Goal: Task Accomplishment & Management: Use online tool/utility

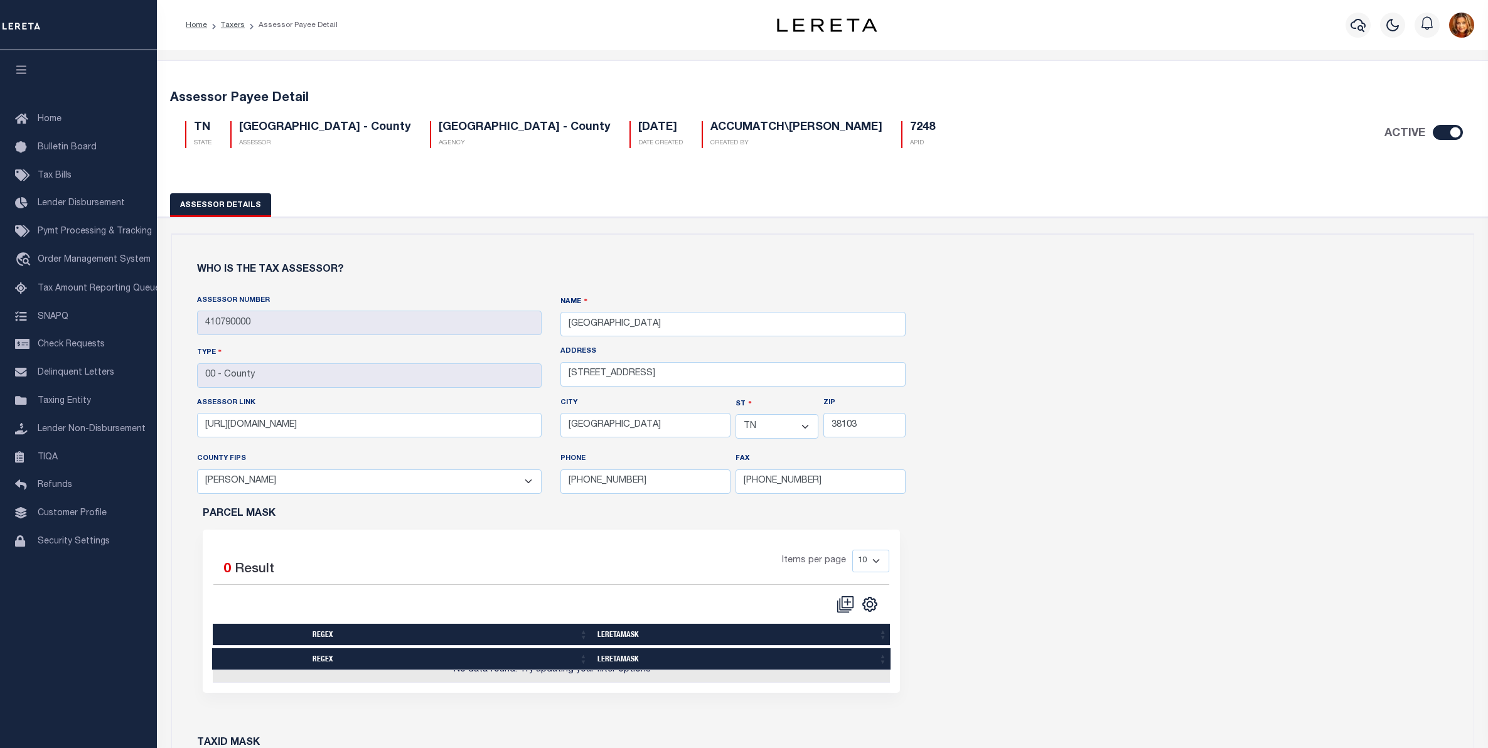
select select "TN"
select select "47157"
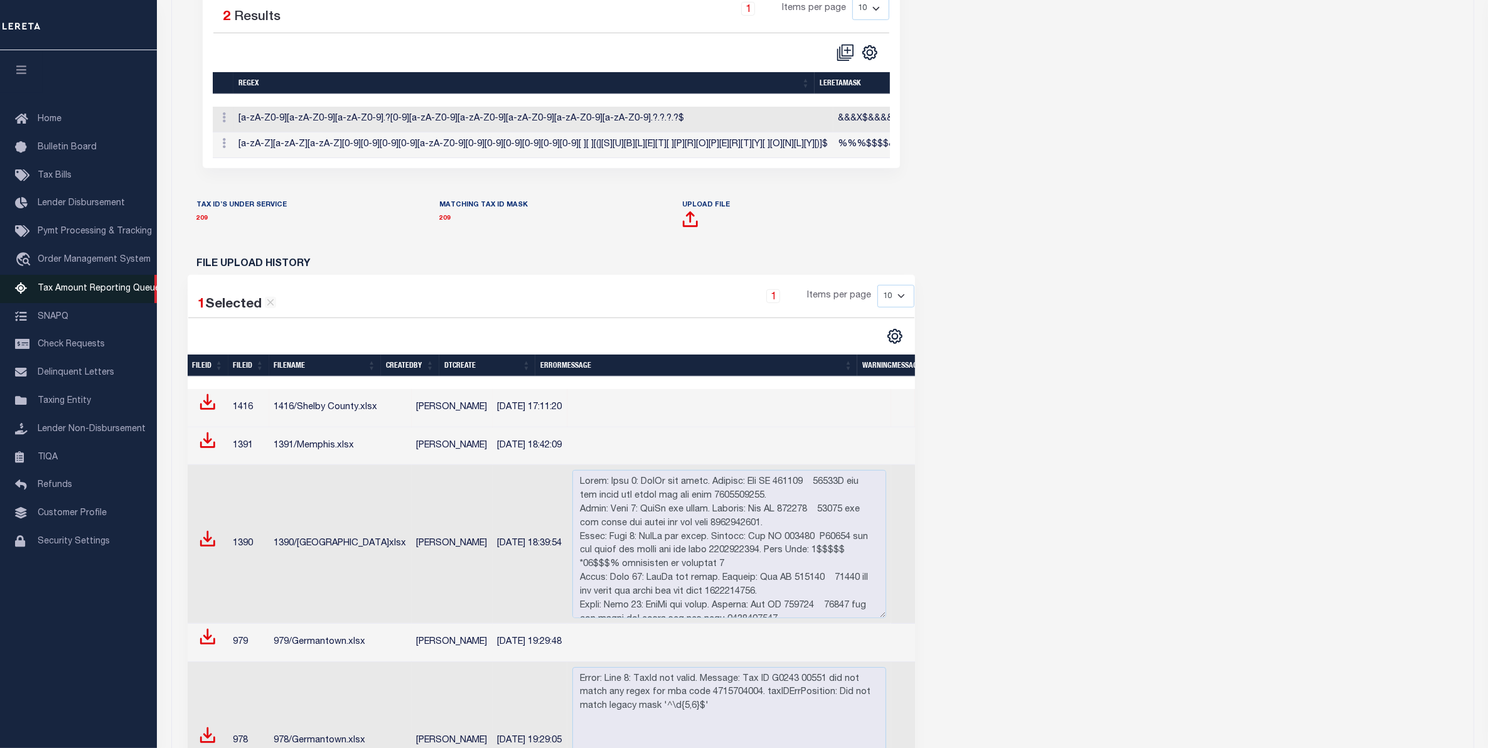
scroll to position [1074, 0]
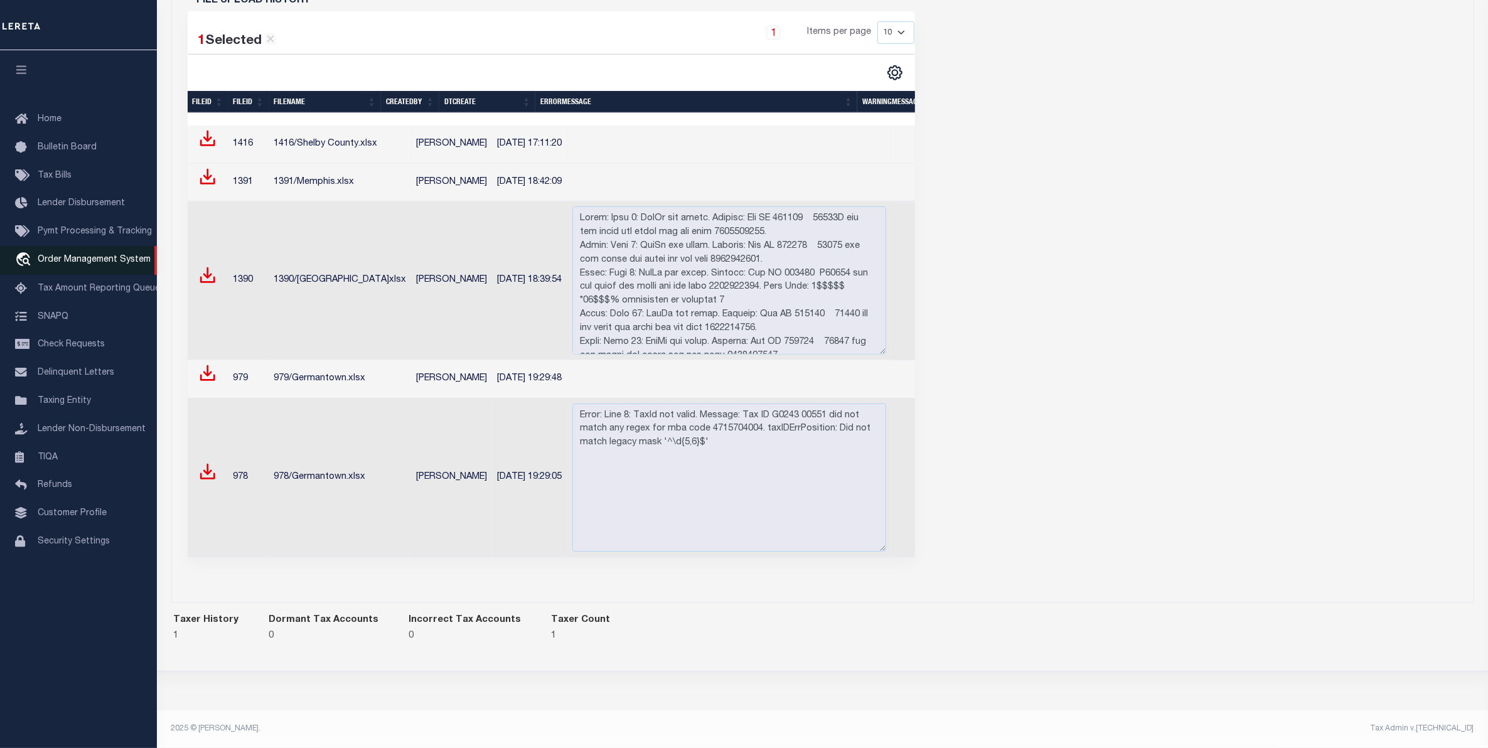
click at [69, 264] on span "Order Management System" at bounding box center [94, 259] width 113 height 9
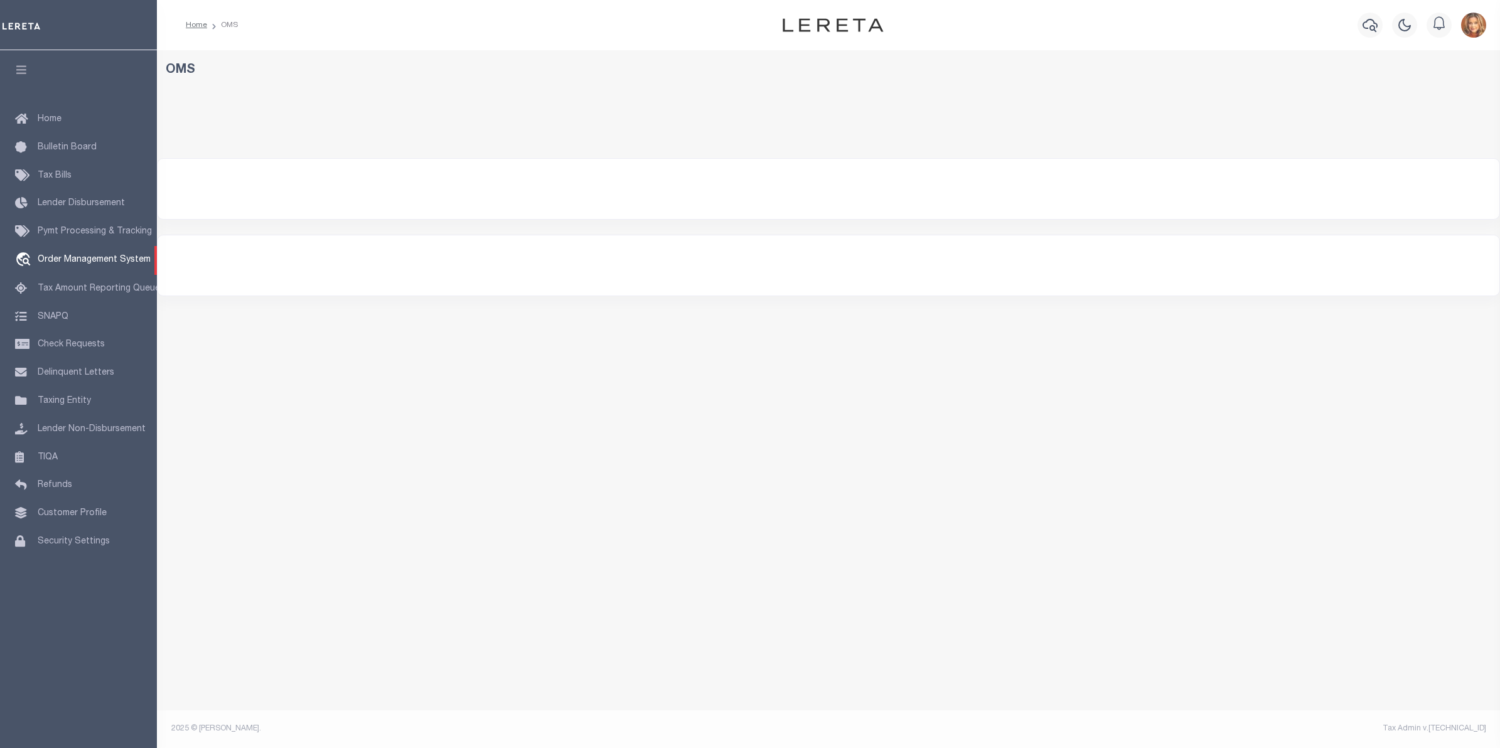
select select "200"
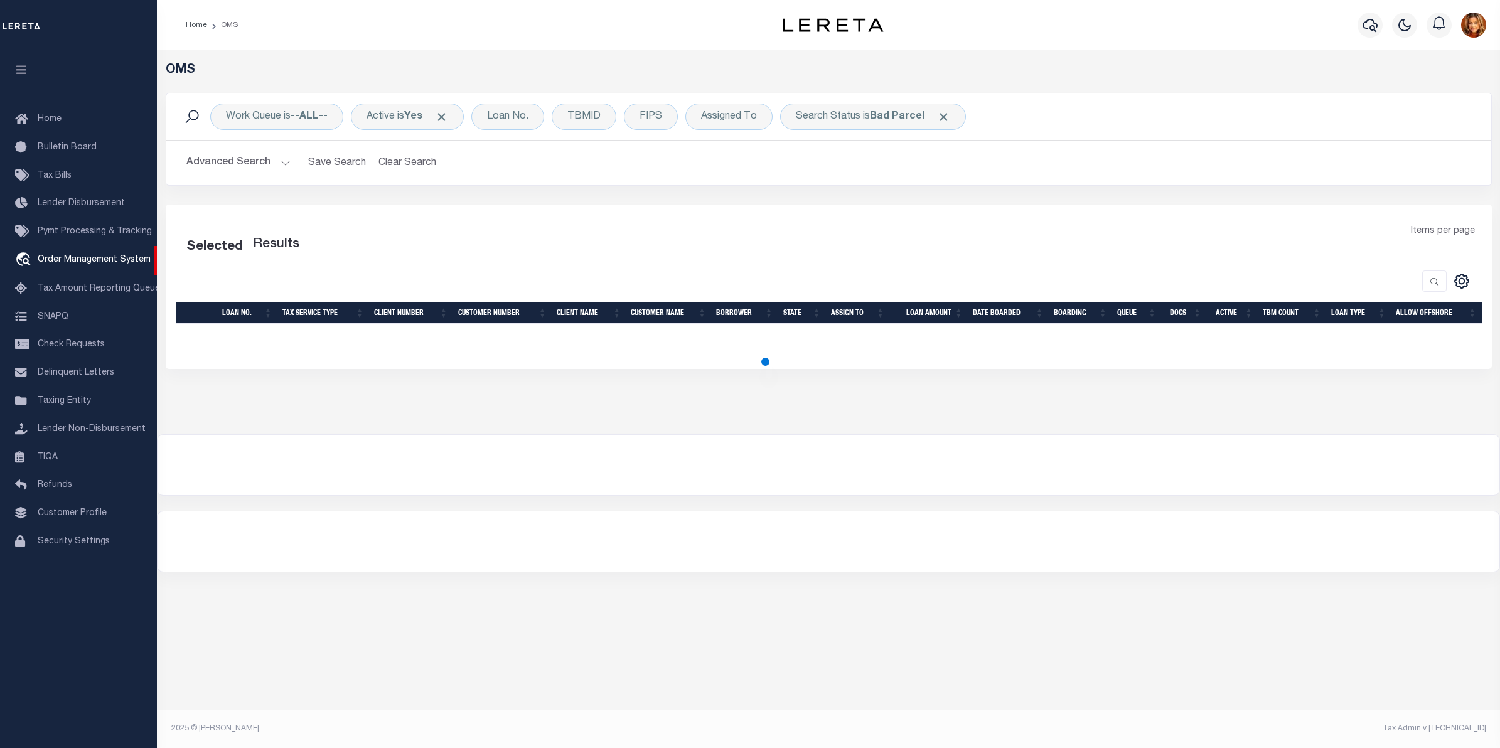
select select "200"
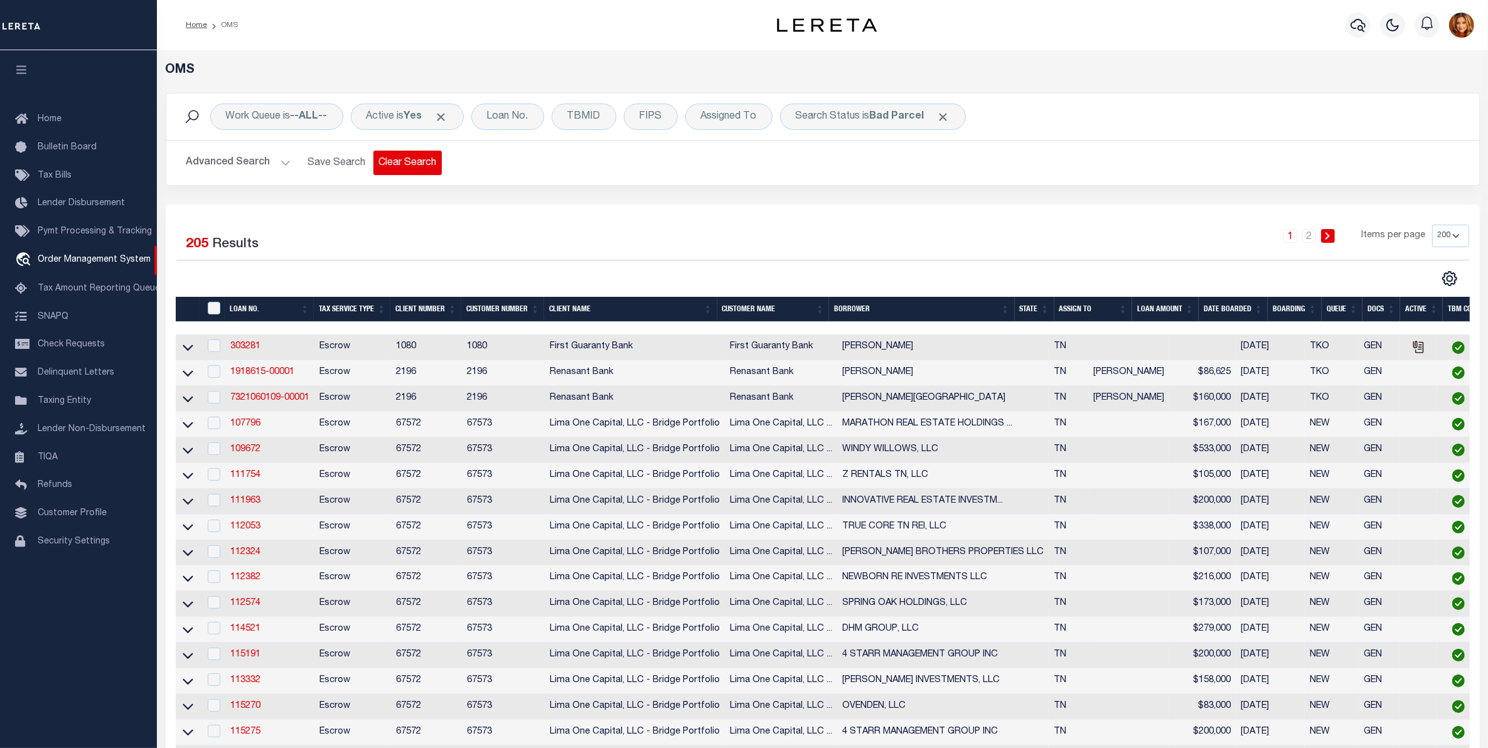
click at [393, 158] on button "Clear Search" at bounding box center [407, 163] width 68 height 24
click at [516, 114] on div "Loan No." at bounding box center [507, 117] width 73 height 26
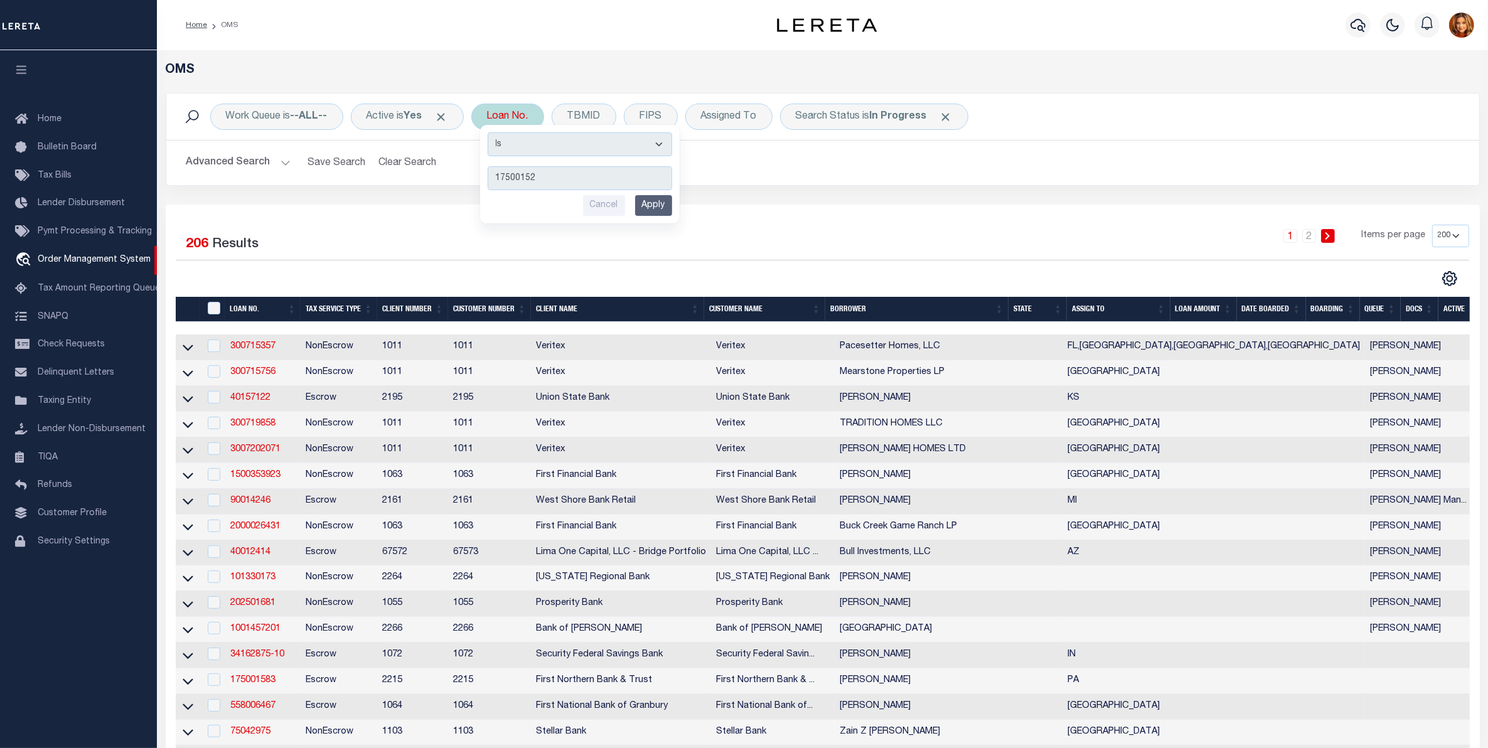
type input "175001529"
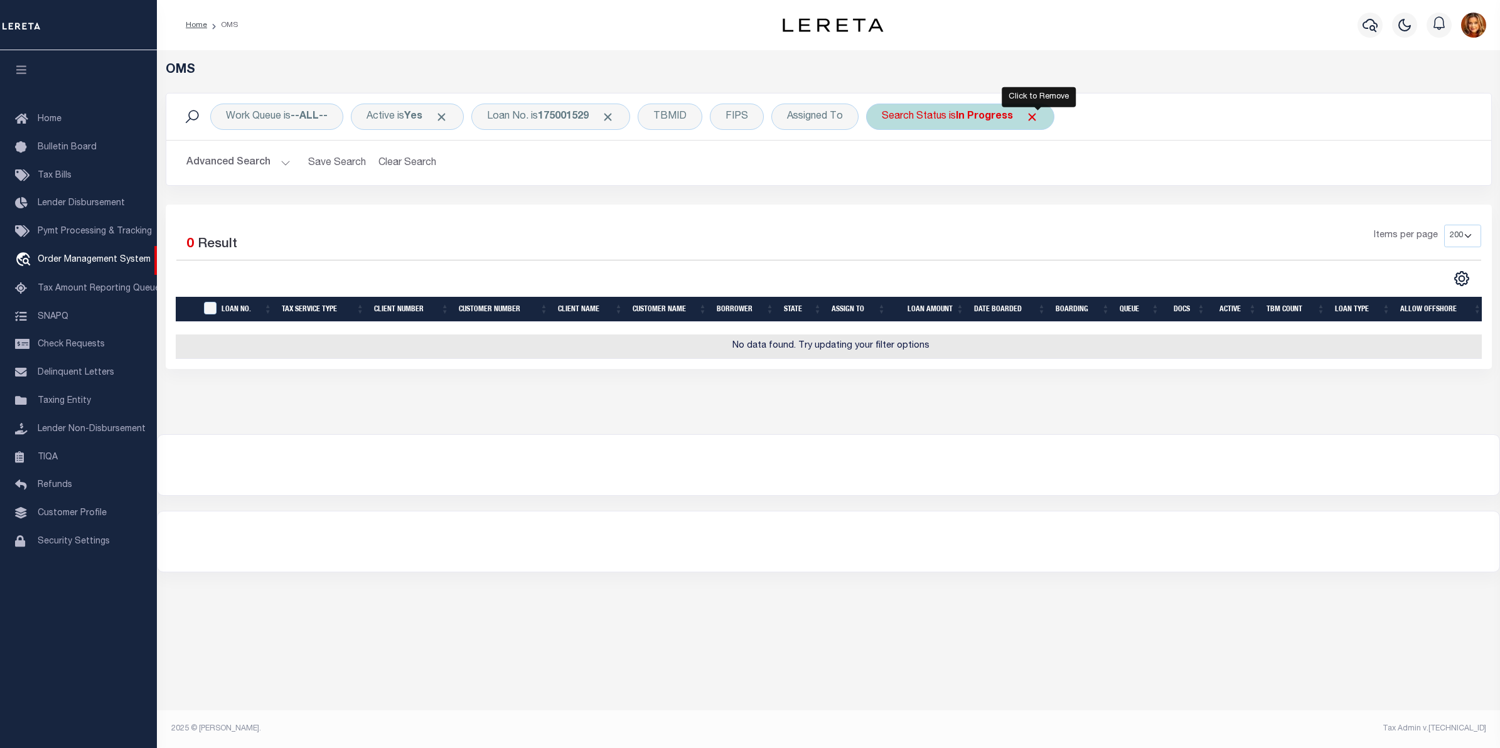
click at [1036, 120] on span "Click to Remove" at bounding box center [1031, 116] width 13 height 13
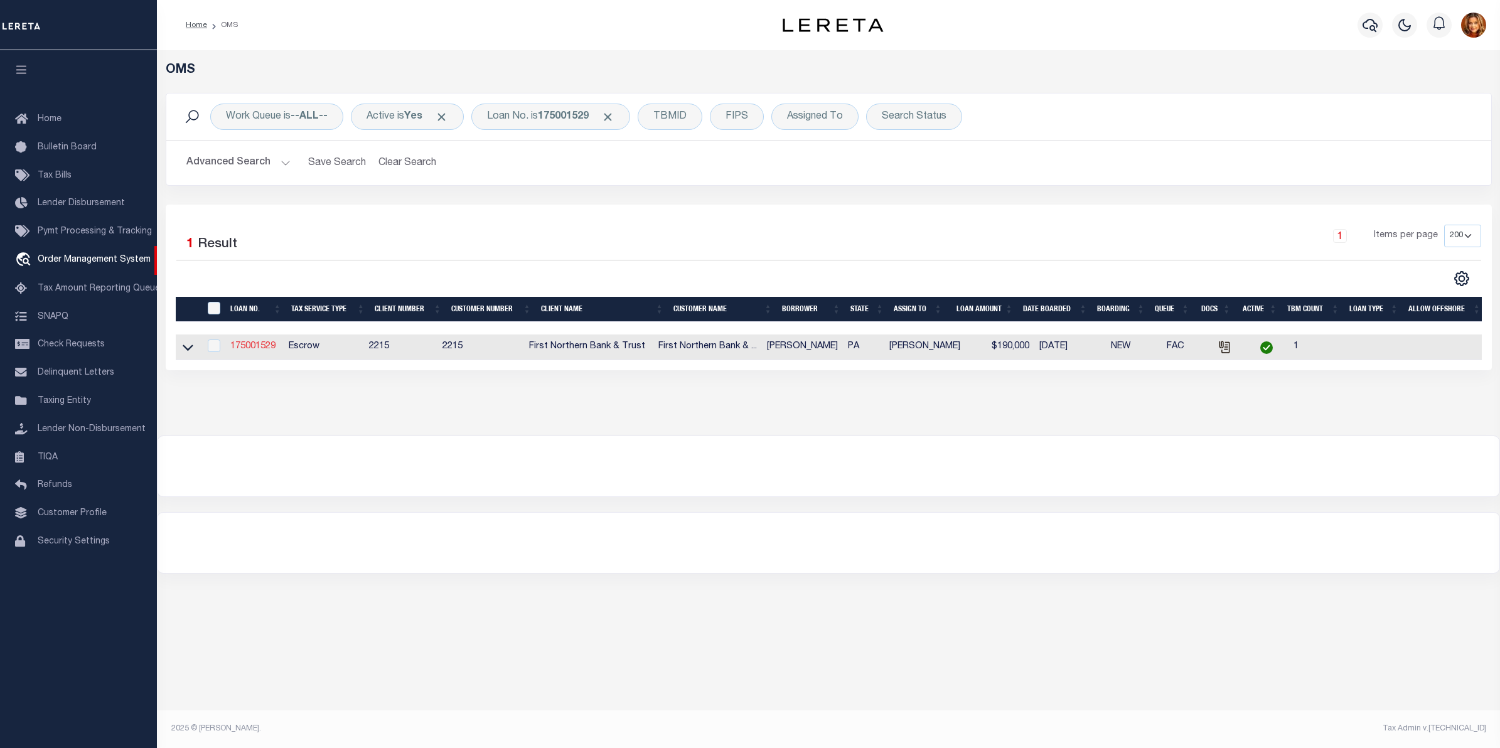
click at [238, 345] on link "175001529" at bounding box center [252, 346] width 45 height 9
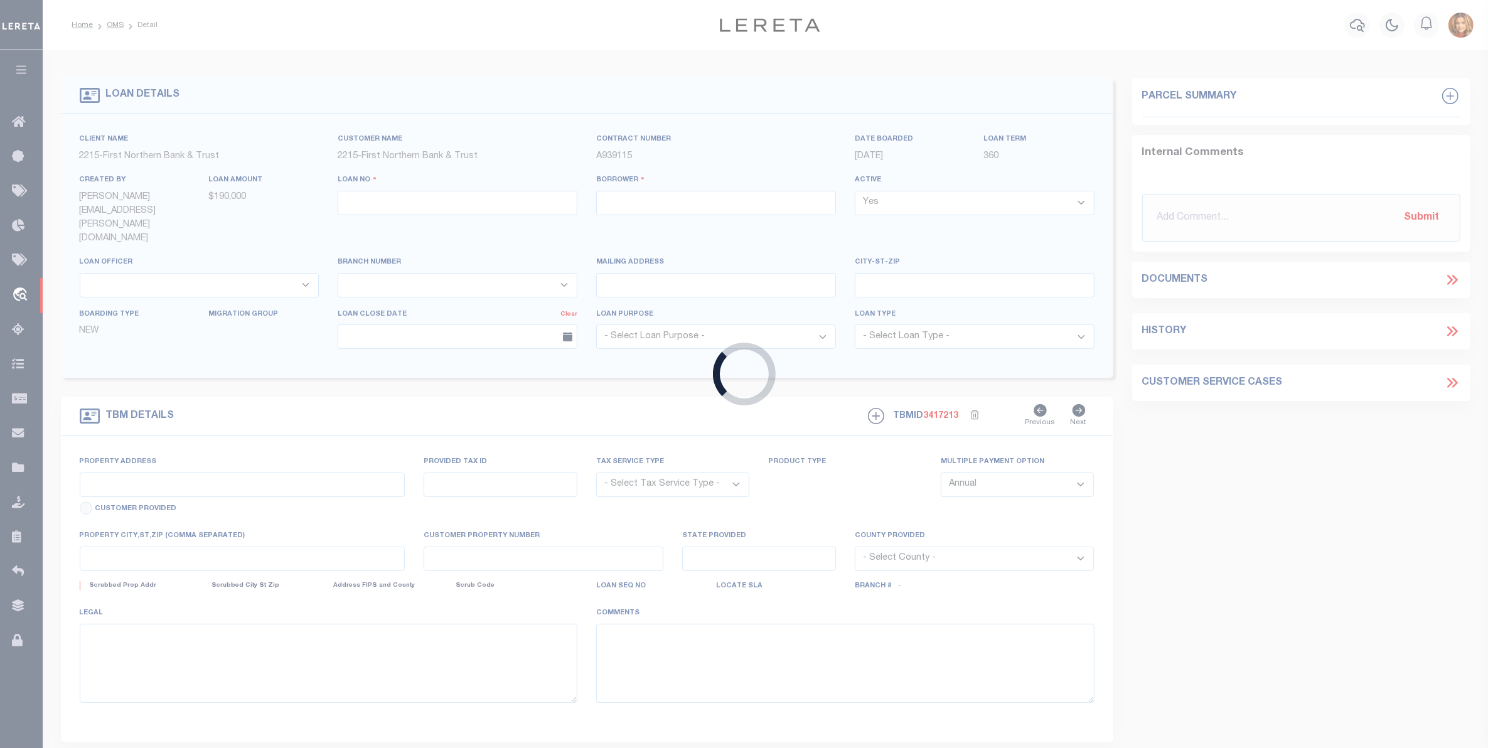
type input "175001529"
type input "[PERSON_NAME]"
select select
type input "246 MONOCACY DR"
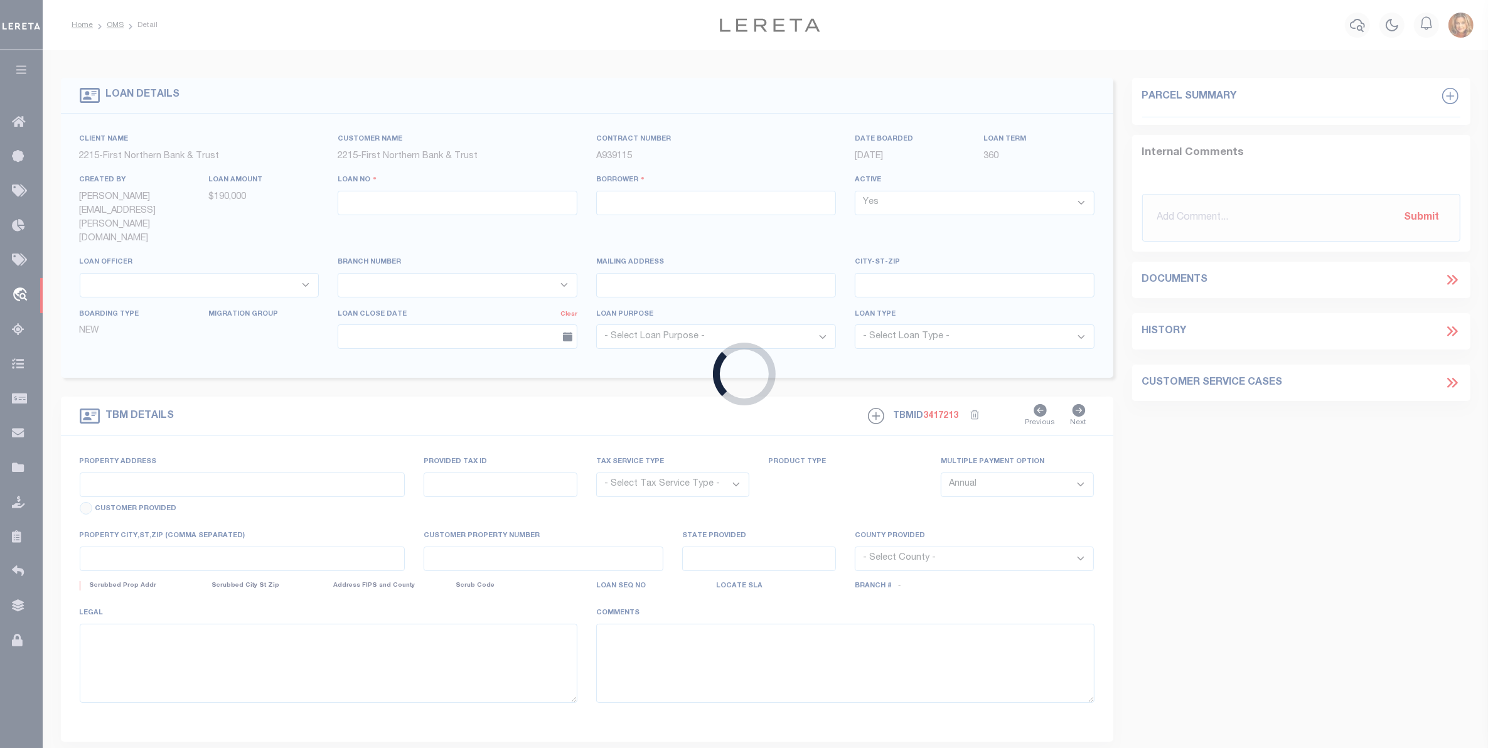
type input "BATH PA 18014-9107"
select select "Escrow"
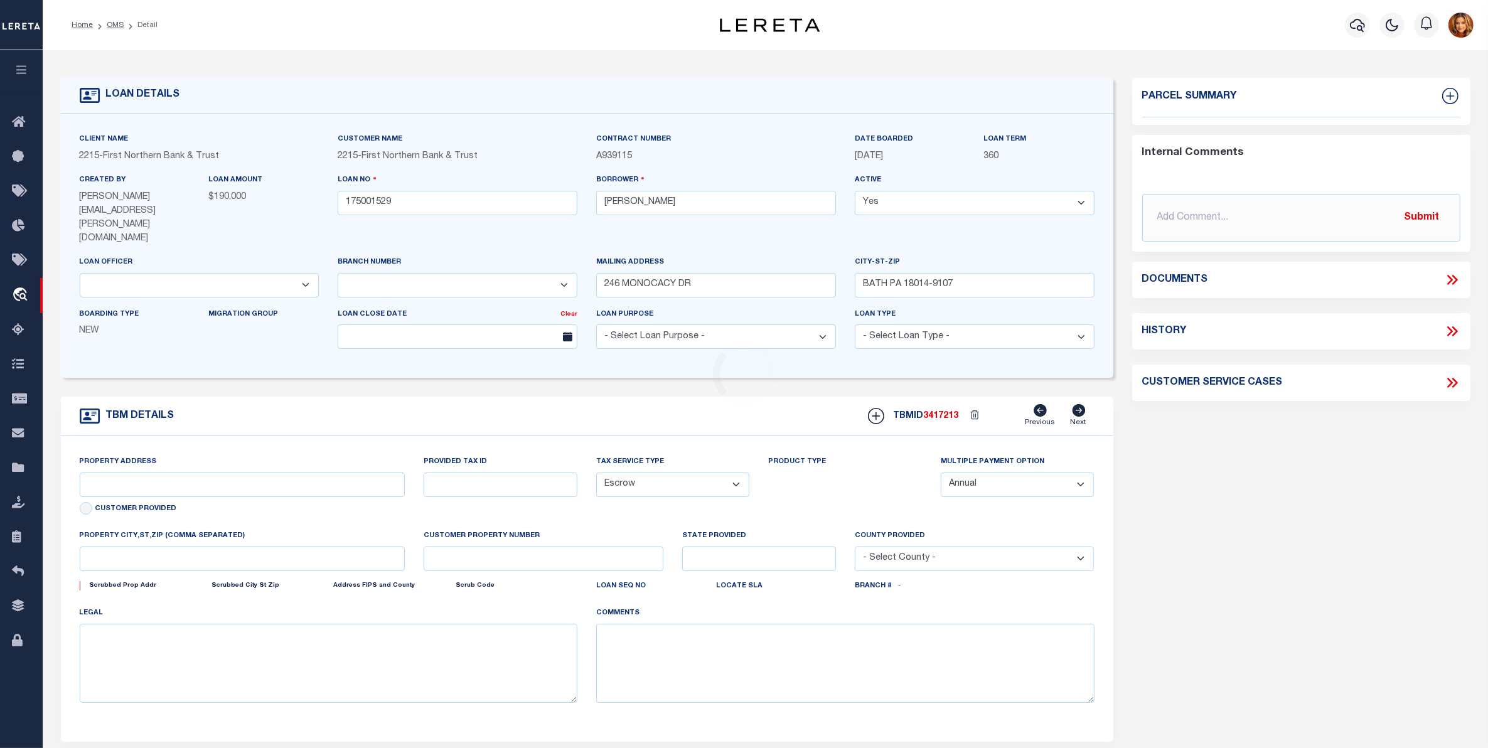
type input "[STREET_ADDRESS]"
type input "J6/10/18C 0520"
select select
type input "Bath pa 18014"
type input "PA"
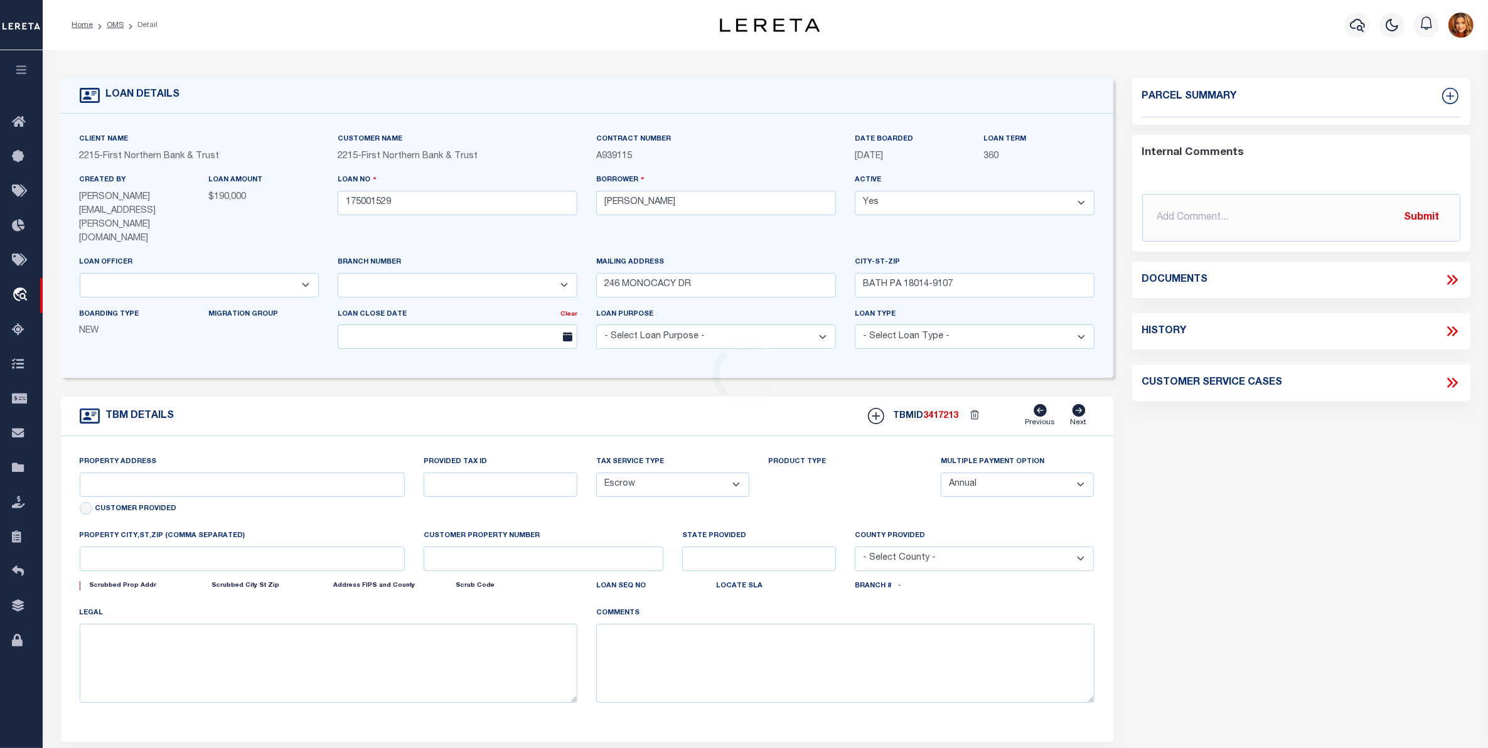
type textarea "J6/10/18C-T1 0520"
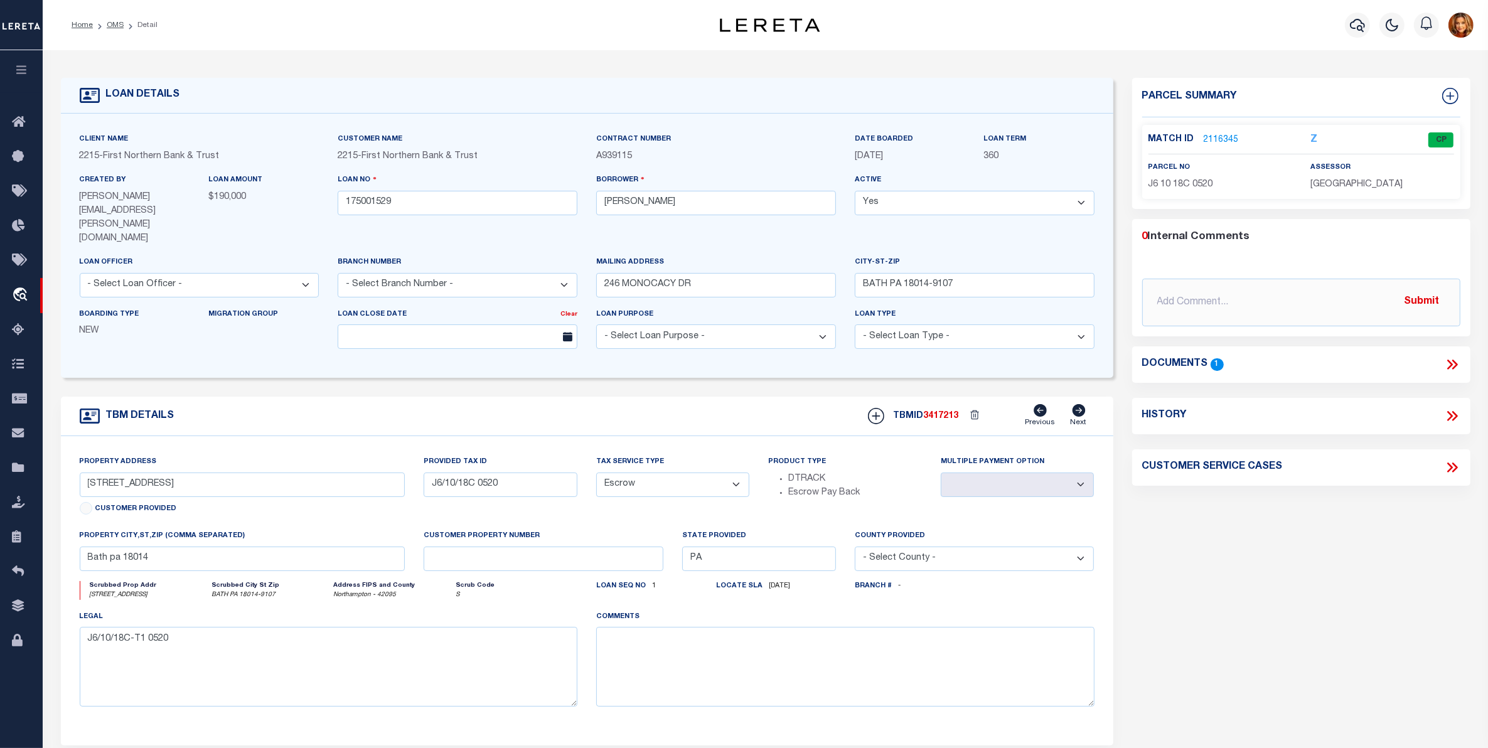
click at [1211, 139] on link "2116345" at bounding box center [1221, 140] width 35 height 13
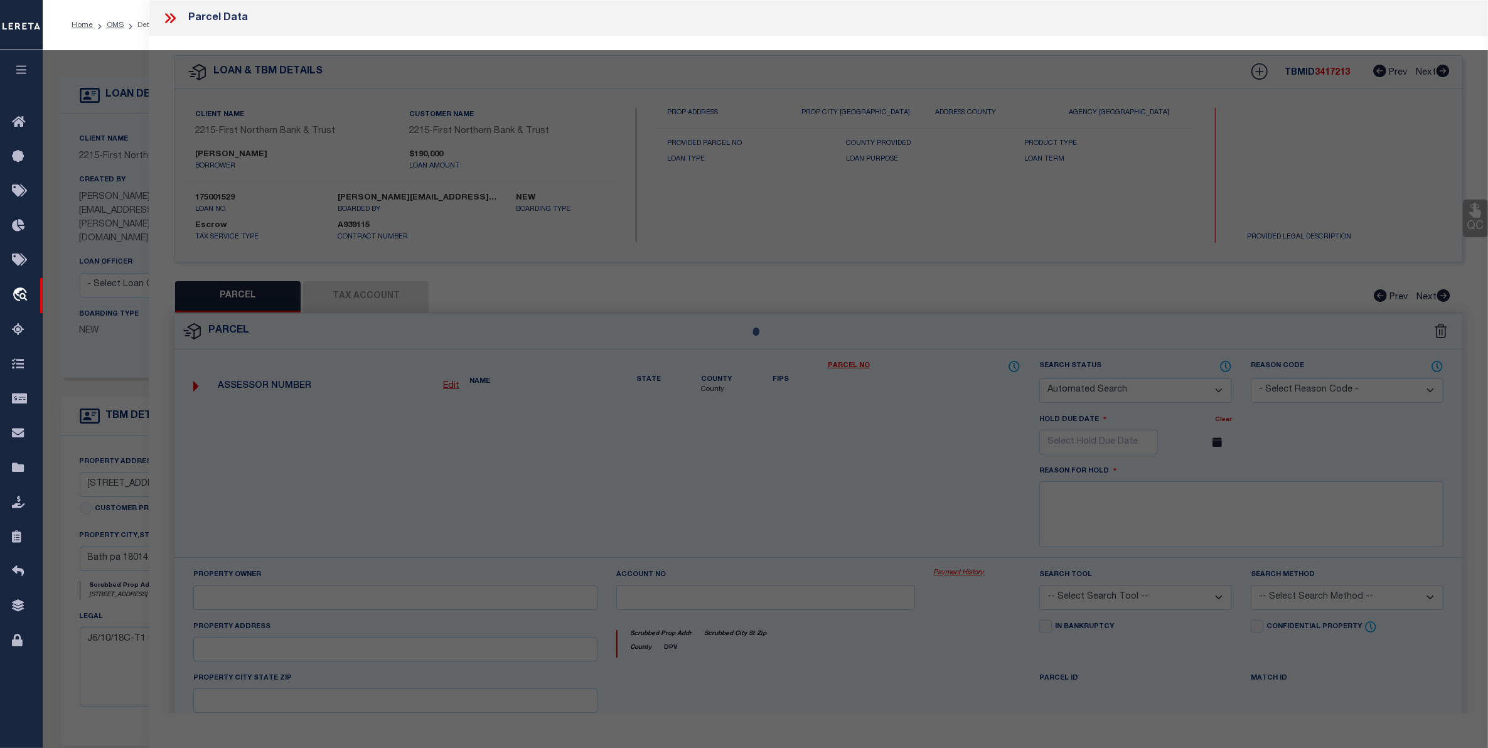
checkbox input "false"
select select "CP"
type input "[PERSON_NAME] & [PERSON_NAME],"
select select "AGW"
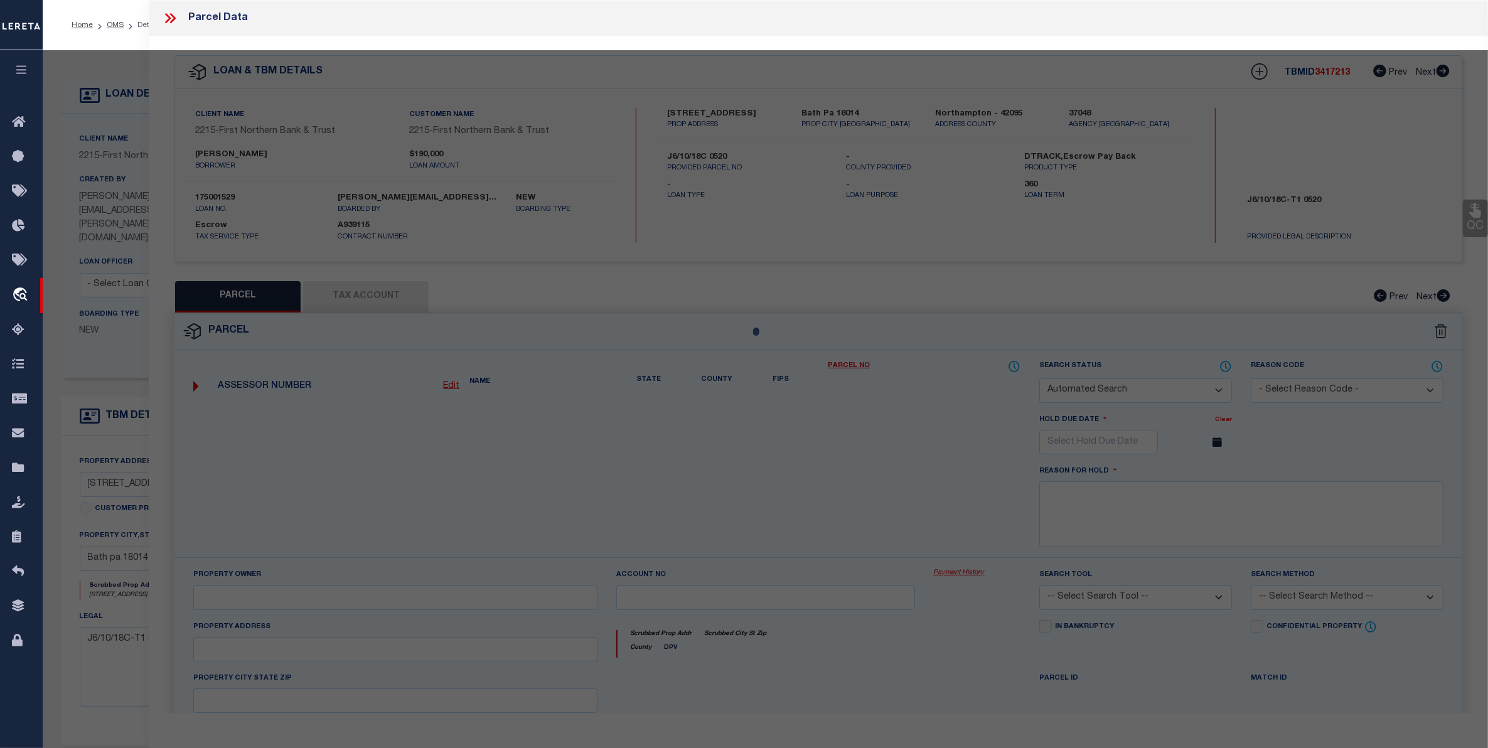
select select
type input "J6 10 18C 0520"
type input "Bath pa 18014"
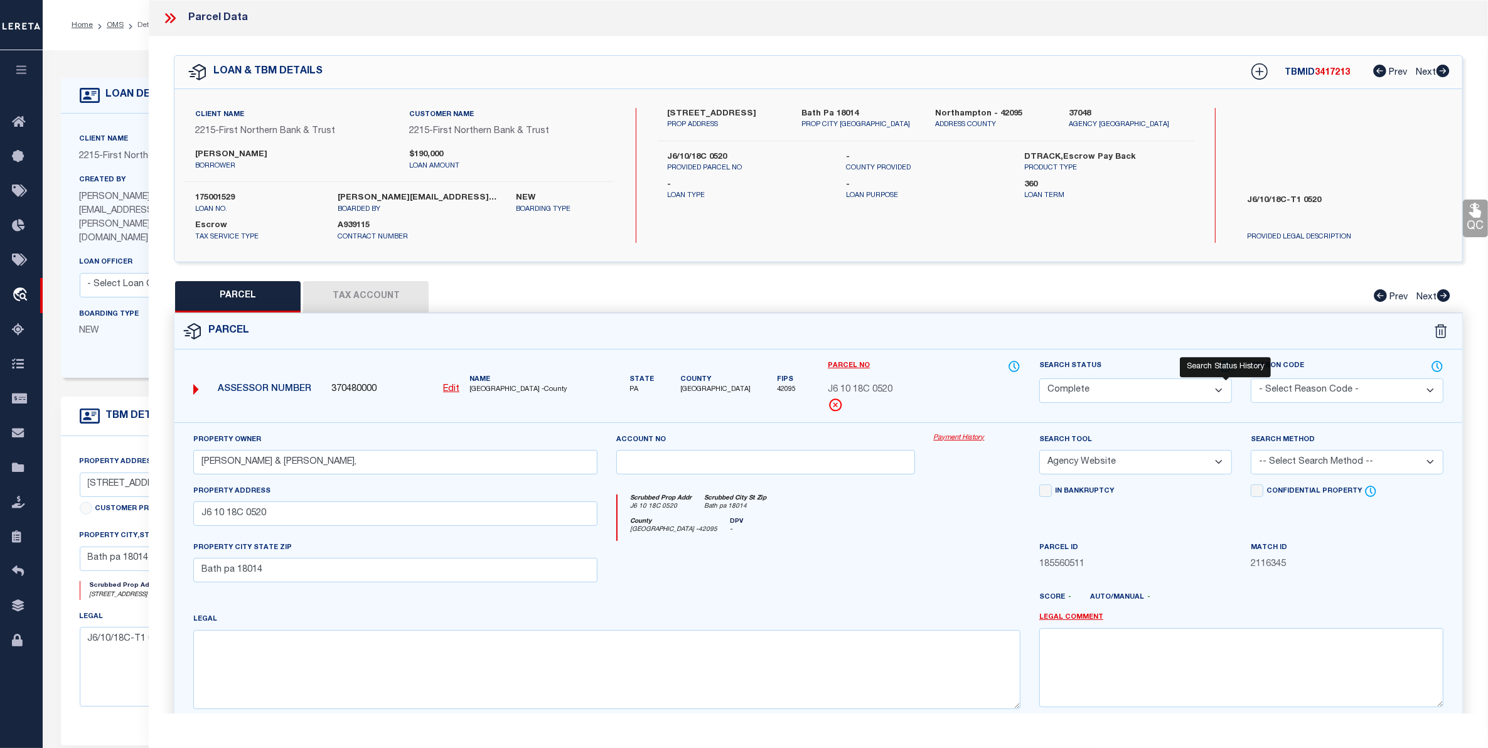
click at [1225, 369] on icon at bounding box center [1225, 367] width 13 height 14
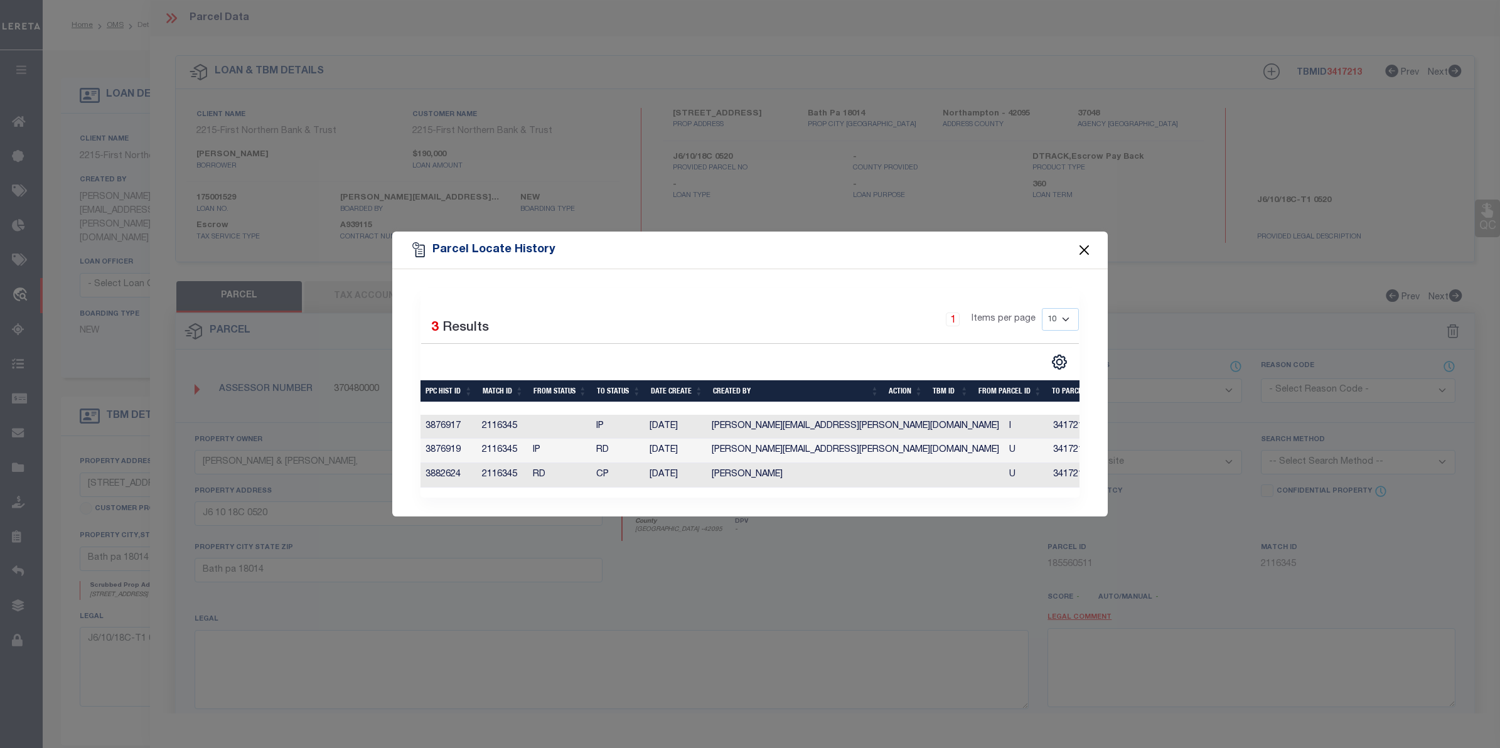
click at [1080, 250] on button "Close" at bounding box center [1084, 250] width 16 height 16
